Goal: Task Accomplishment & Management: Manage account settings

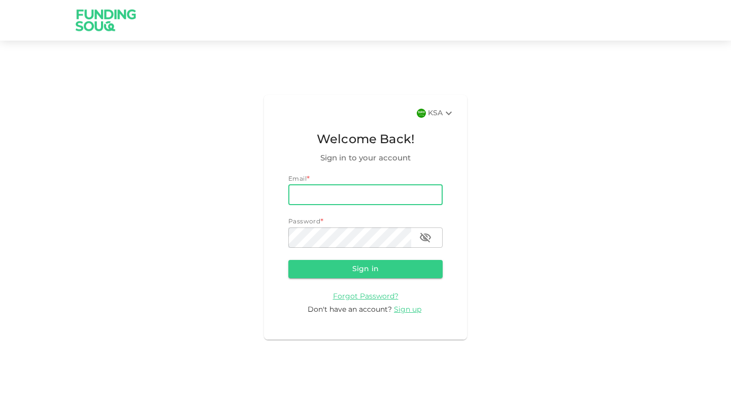
type input "[EMAIL_ADDRESS][DOMAIN_NAME]"
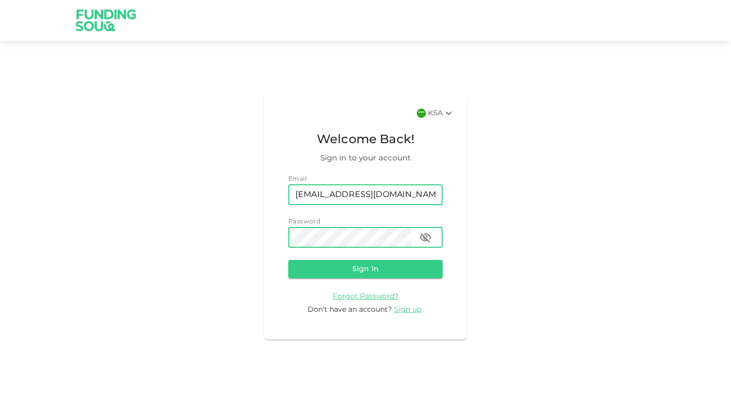
click at [288, 260] on button "Sign in" at bounding box center [365, 269] width 154 height 18
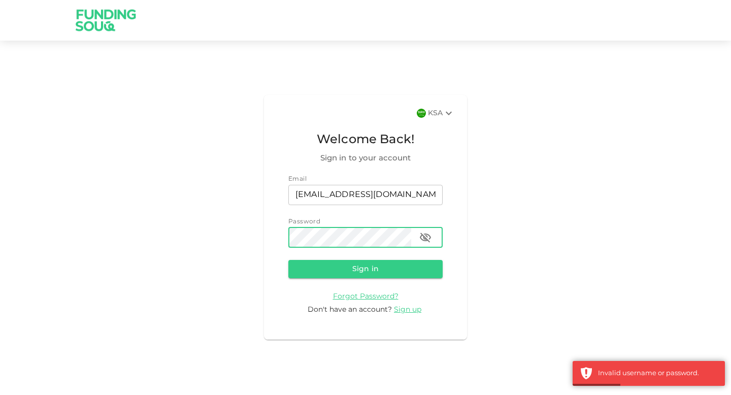
click at [288, 260] on button "Sign in" at bounding box center [365, 269] width 154 height 18
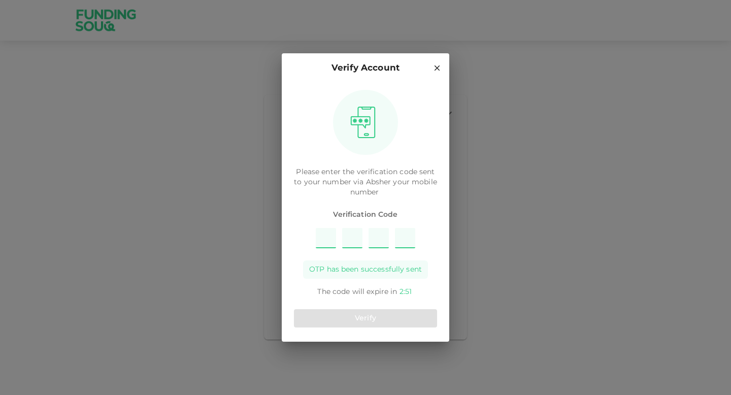
type input "7"
type input "6"
type input "5"
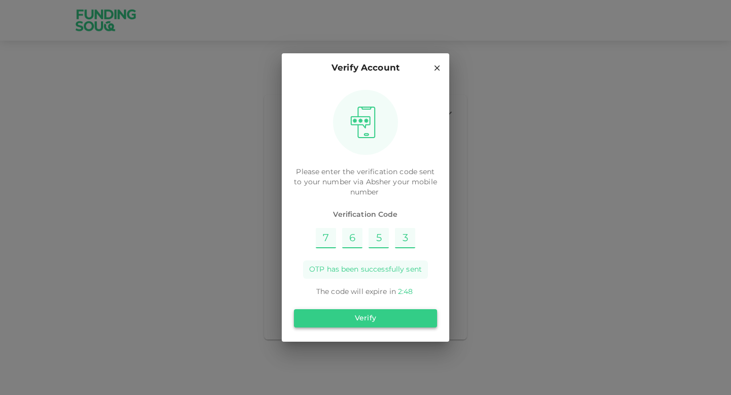
type input "3"
click at [367, 315] on button "Verify" at bounding box center [365, 318] width 143 height 18
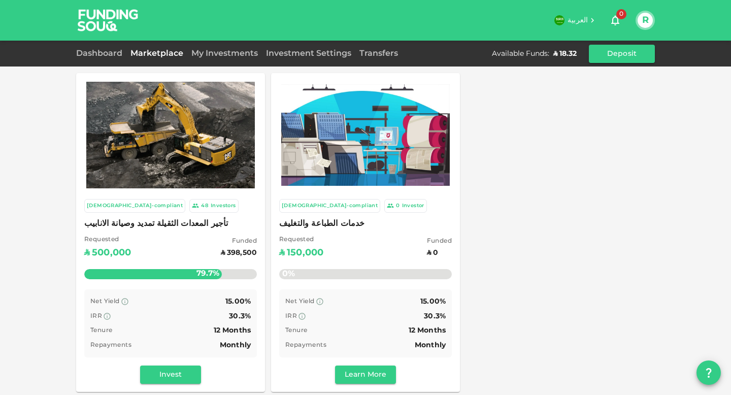
click at [341, 221] on span "خدمات الطباعة والتغليف" at bounding box center [365, 224] width 173 height 14
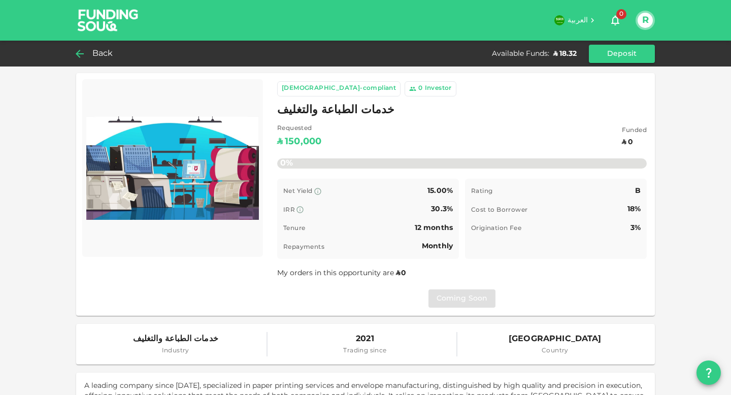
click at [85, 58] on icon at bounding box center [80, 54] width 12 height 12
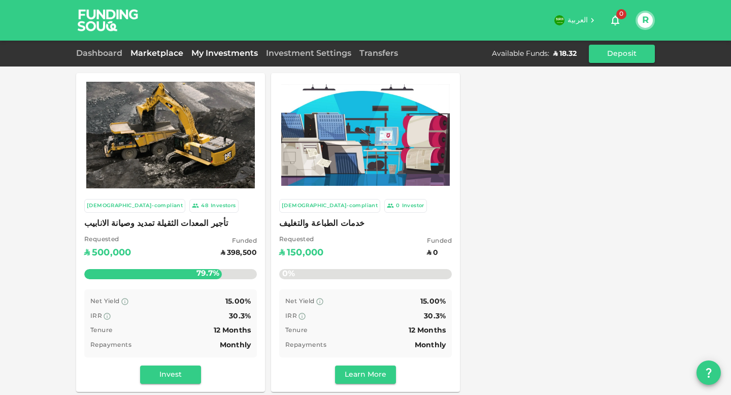
click at [238, 54] on link "My Investments" at bounding box center [224, 54] width 75 height 8
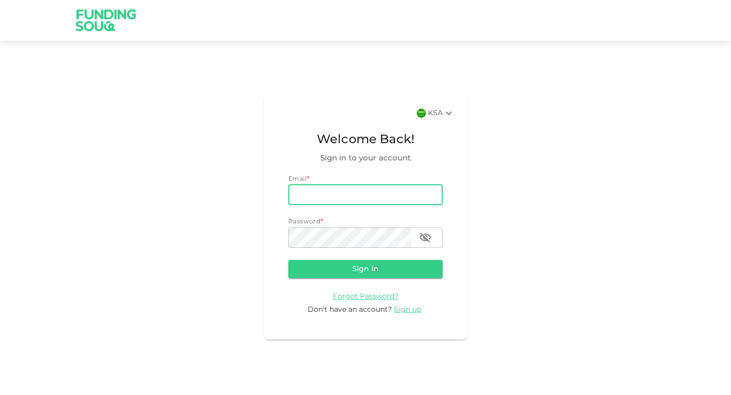
type input "[EMAIL_ADDRESS][DOMAIN_NAME]"
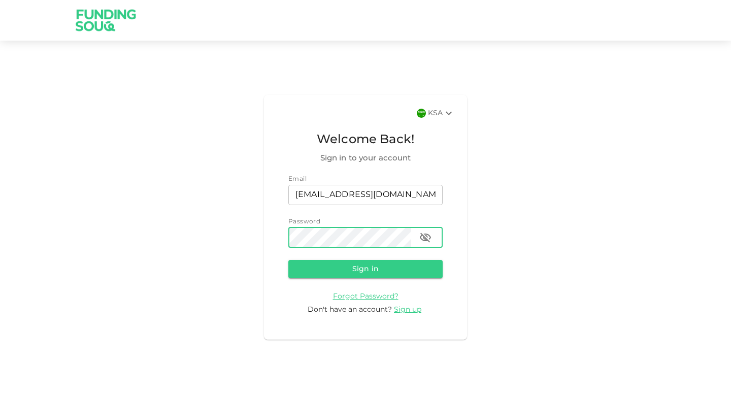
click at [288, 260] on button "Sign in" at bounding box center [365, 269] width 154 height 18
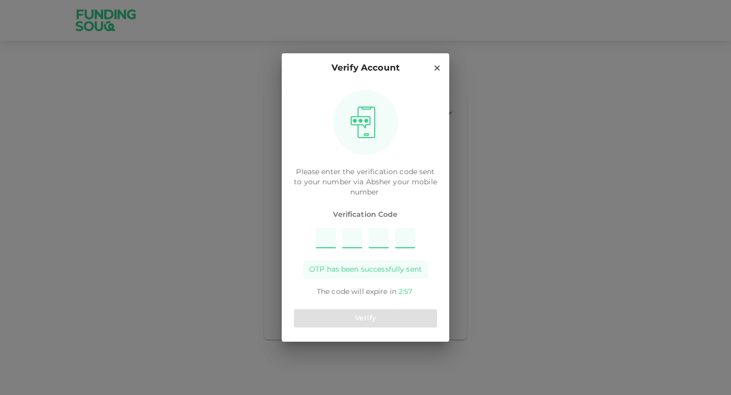
click at [330, 241] on input "Please enter OTP character 1" at bounding box center [326, 238] width 20 height 20
type input "7"
type input "3"
type input "5"
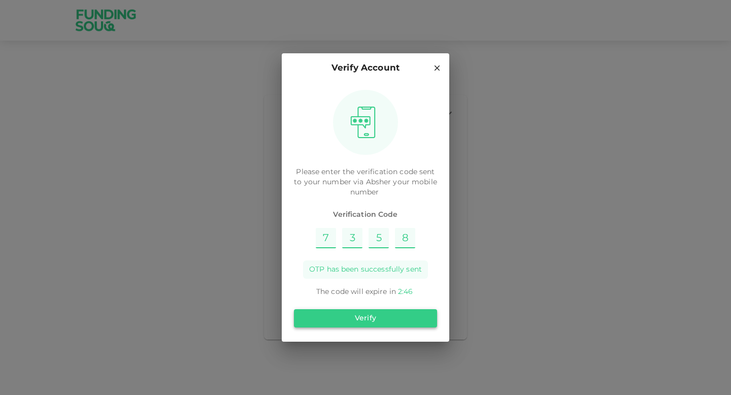
type input "8"
click at [373, 326] on button "Verify" at bounding box center [365, 318] width 143 height 18
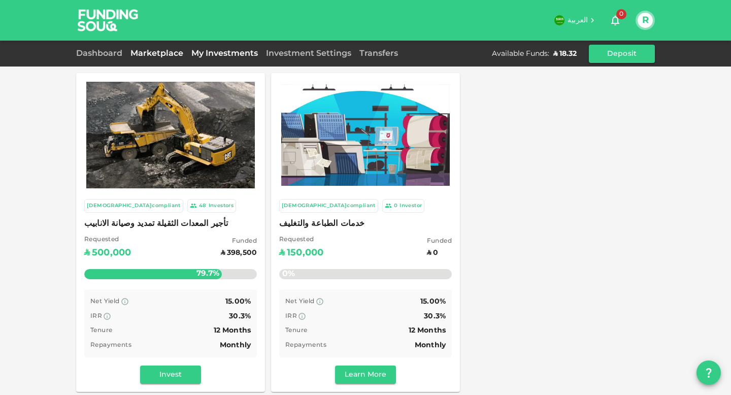
click at [251, 54] on link "My Investments" at bounding box center [224, 54] width 75 height 8
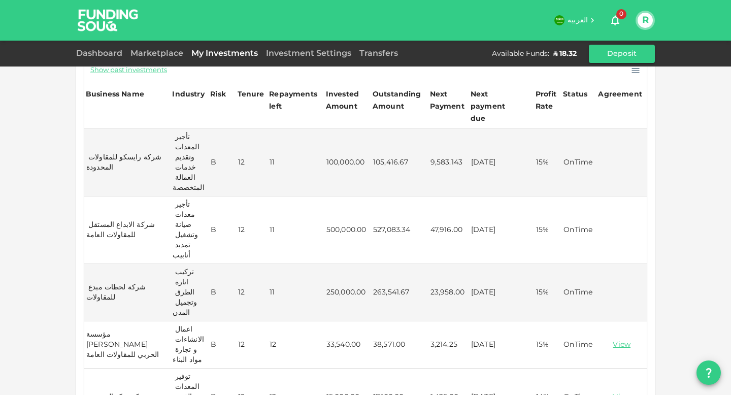
scroll to position [214, 0]
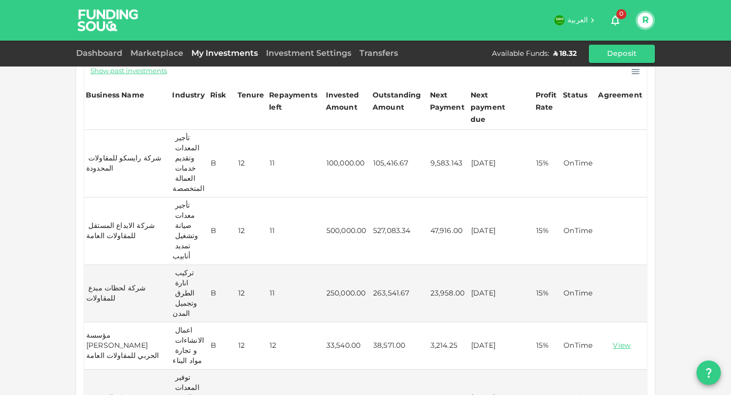
click at [432, 151] on td "9,583.143" at bounding box center [448, 164] width 41 height 68
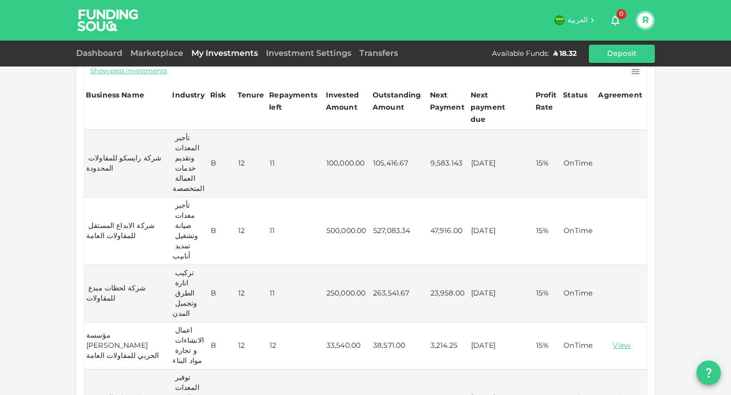
click at [442, 202] on td "47,916.00" at bounding box center [448, 231] width 41 height 68
click at [442, 208] on td "47,916.00" at bounding box center [448, 231] width 41 height 68
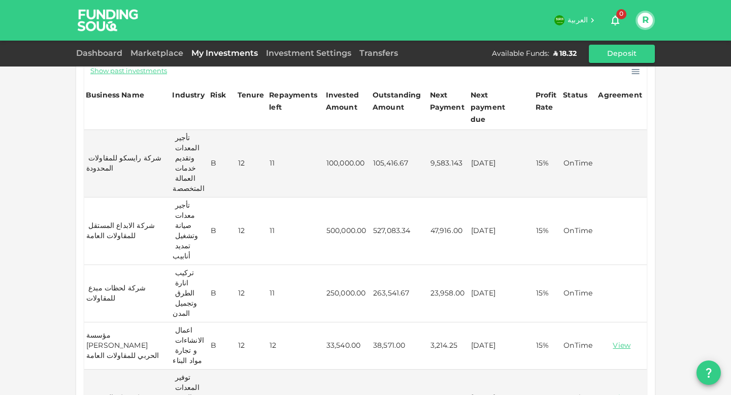
click at [445, 265] on td "23,958.00" at bounding box center [448, 293] width 41 height 57
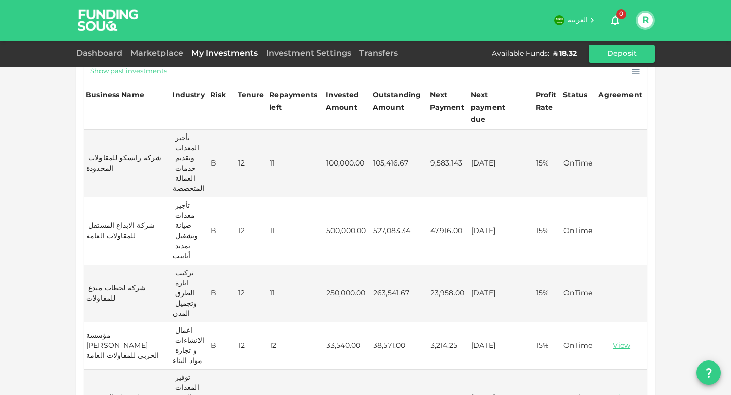
click at [444, 322] on td "3,214.25" at bounding box center [448, 345] width 41 height 47
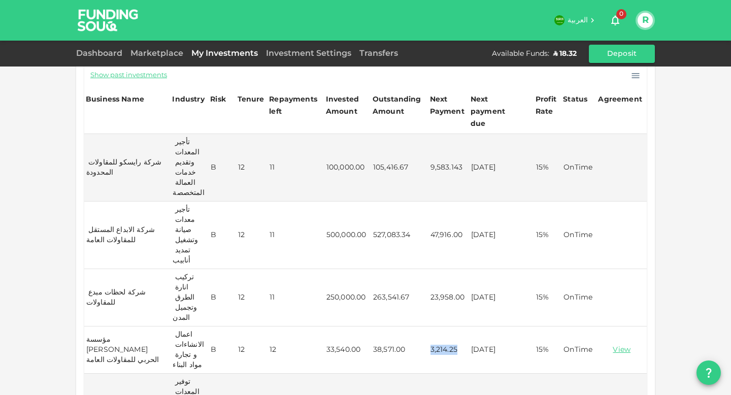
scroll to position [201, 0]
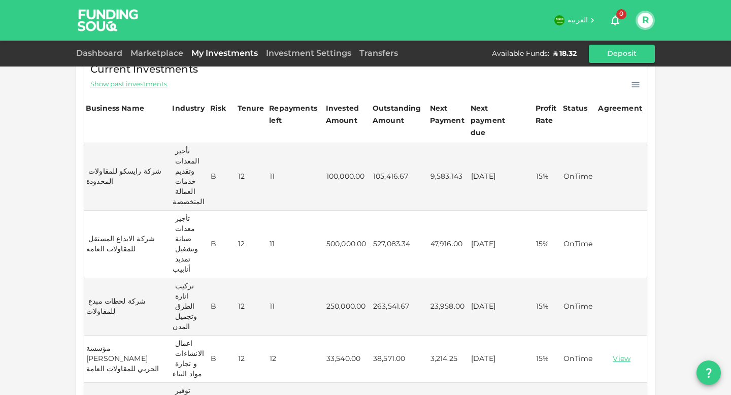
click at [445, 244] on td "47,916.00" at bounding box center [448, 245] width 41 height 68
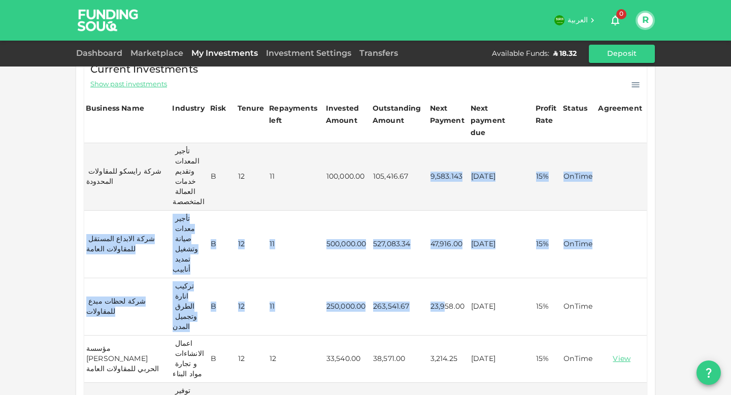
drag, startPoint x: 428, startPoint y: 161, endPoint x: 444, endPoint y: 267, distance: 106.2
click at [444, 267] on tbody "شركة رايسكو للمقاولات المحدودة تأجير المعدات وتقديم خدمات العمالة المتخصصة B 12…" at bounding box center [365, 291] width 562 height 297
click at [444, 278] on td "23,958.00" at bounding box center [448, 306] width 41 height 57
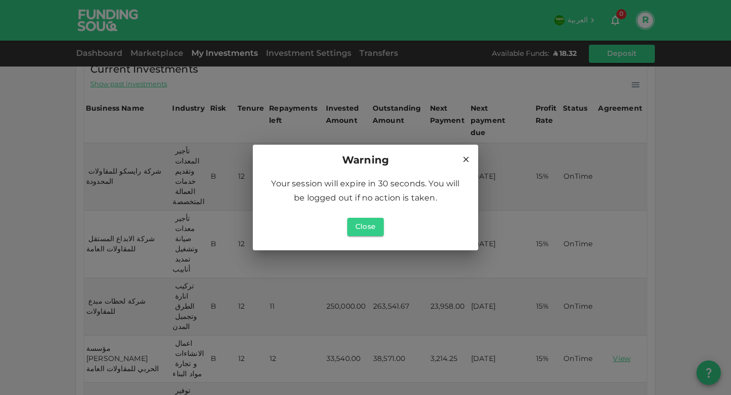
click at [469, 161] on icon at bounding box center [465, 159] width 9 height 9
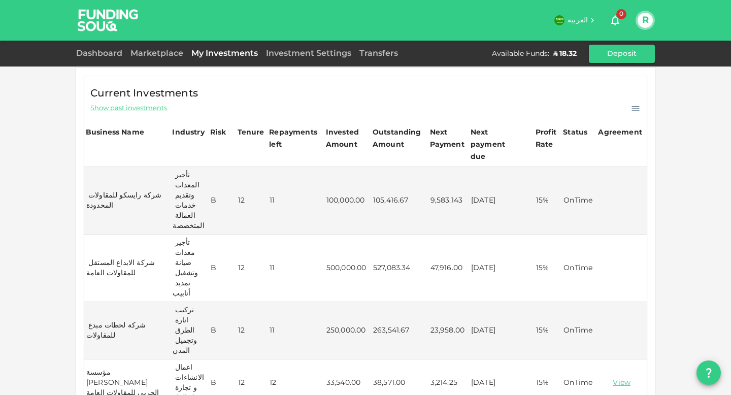
scroll to position [159, 0]
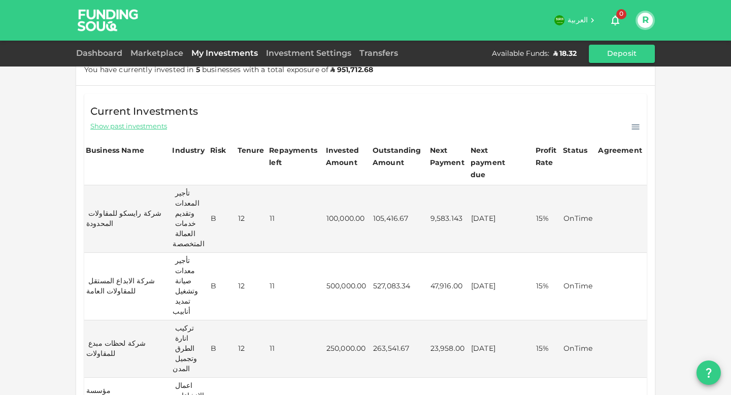
click at [565, 52] on div "ʢ 18.32" at bounding box center [564, 54] width 23 height 10
click at [479, 54] on div "Dashboard Marketplace My Investments Investment Settings Transfers Available Fu…" at bounding box center [365, 54] width 579 height 18
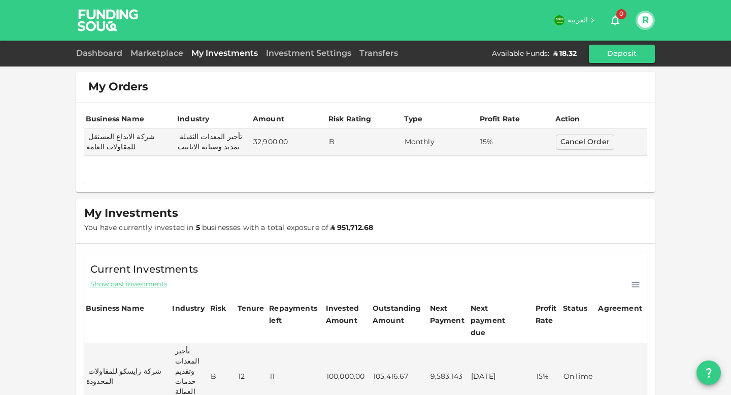
scroll to position [0, 0]
click at [111, 54] on link "Dashboard" at bounding box center [101, 54] width 50 height 8
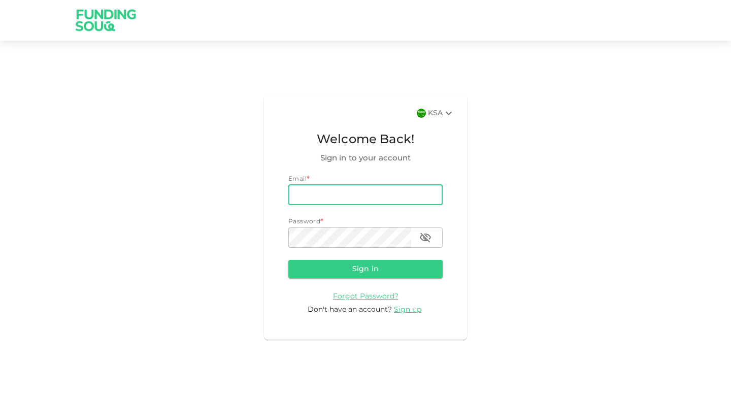
click at [360, 201] on input "email" at bounding box center [365, 195] width 154 height 20
type input "[EMAIL_ADDRESS][DOMAIN_NAME]"
